Goal: Information Seeking & Learning: Check status

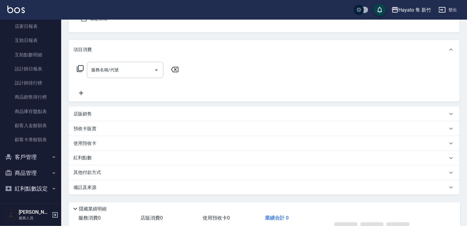
scroll to position [61, 0]
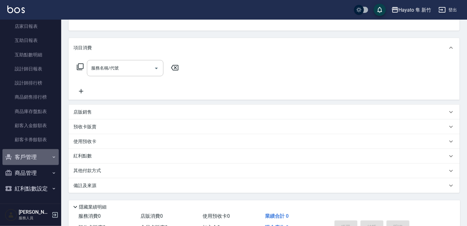
click at [54, 157] on button "客戶管理" at bounding box center [30, 157] width 56 height 16
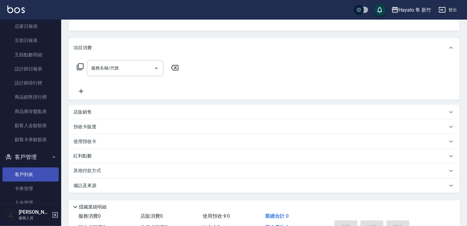
click at [35, 177] on link "客戶列表" at bounding box center [30, 174] width 56 height 14
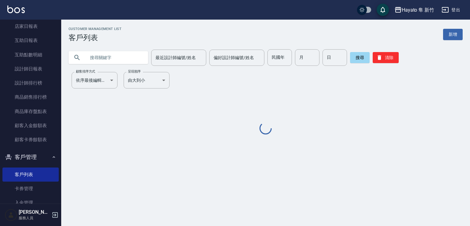
click at [102, 52] on input "text" at bounding box center [115, 57] width 58 height 17
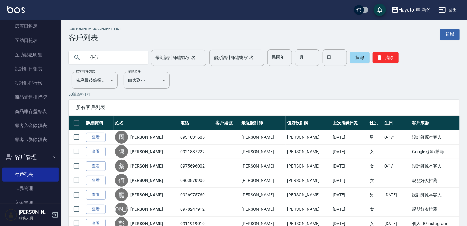
type input "莎莎"
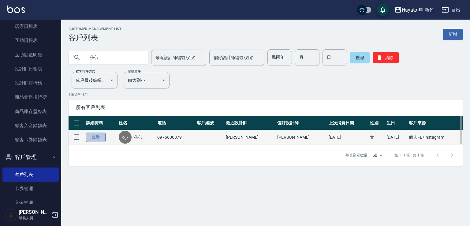
click at [93, 137] on link "查看" at bounding box center [96, 136] width 20 height 9
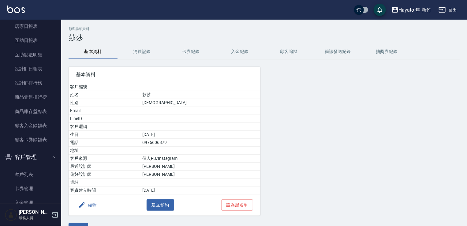
click at [151, 58] on button "消費記錄" at bounding box center [141, 51] width 49 height 15
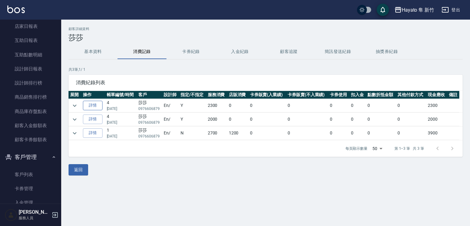
click at [90, 106] on link "詳情" at bounding box center [93, 105] width 20 height 9
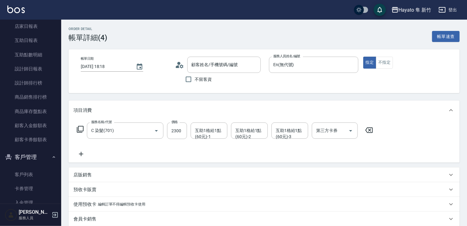
type input "[DATE] 18:18"
type input "En(無代號)"
type input "C 染髮(701)"
type input "設計師原本客人"
type input "[PERSON_NAME]/0976606879/"
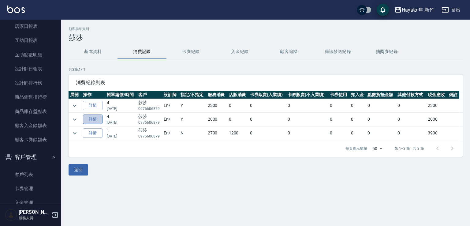
click at [91, 120] on link "詳情" at bounding box center [93, 118] width 20 height 9
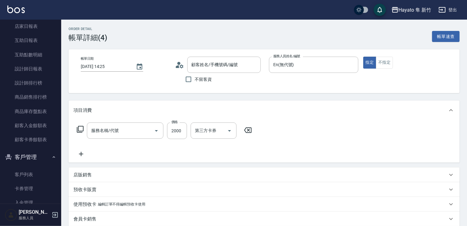
type input "[DATE] 14:25"
type input "En(無代號)"
type input "設計師原本客人"
type input "[PERSON_NAME]/0976606879/"
type input "622 A級 黑曜光 + 奈米導入(622)"
